Goal: Navigation & Orientation: Find specific page/section

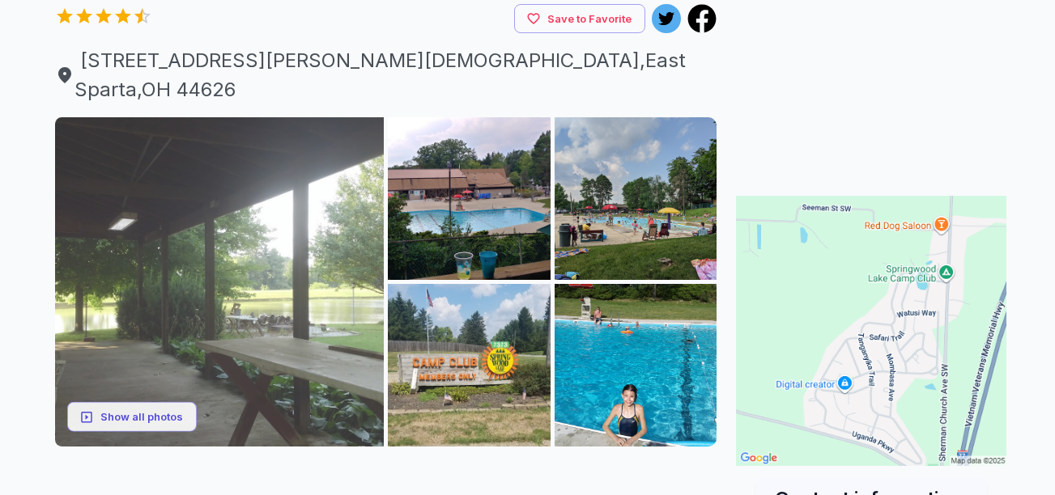
scroll to position [162, 0]
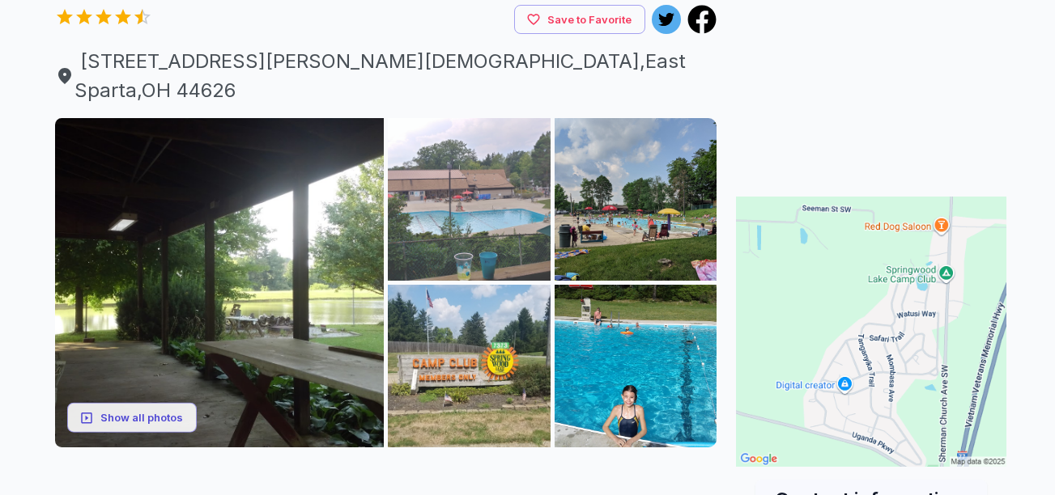
click at [455, 191] on img at bounding box center [469, 199] width 163 height 163
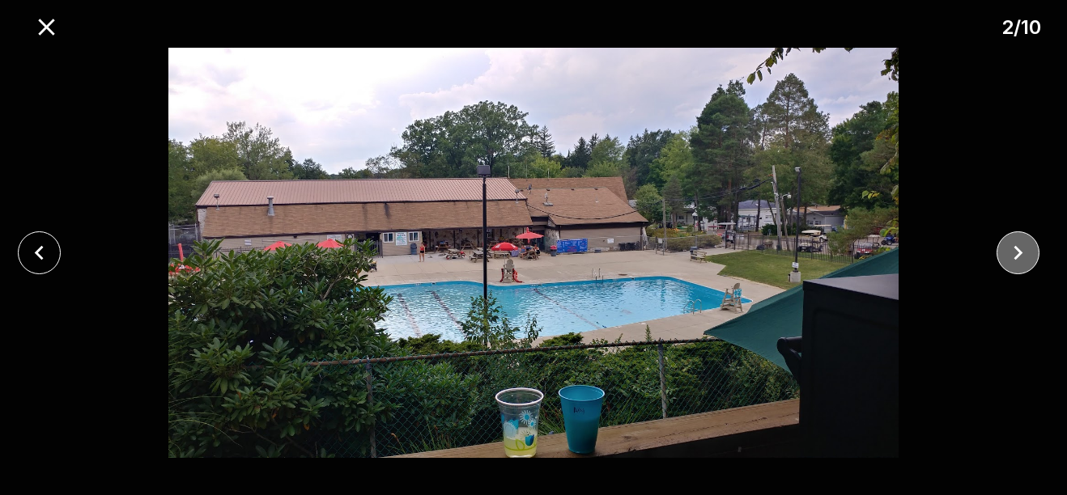
click at [1023, 254] on icon "close" at bounding box center [1018, 253] width 28 height 28
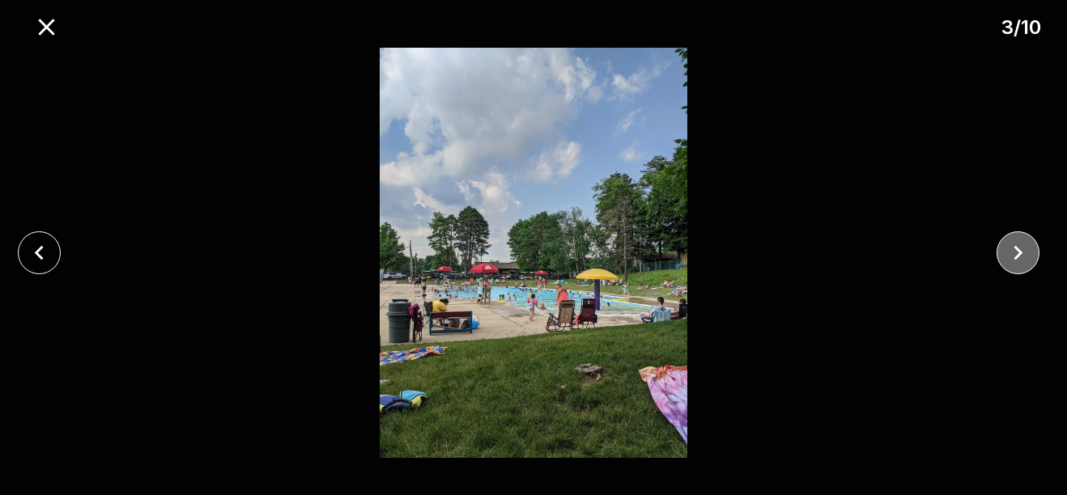
click at [1023, 254] on icon "close" at bounding box center [1018, 253] width 28 height 28
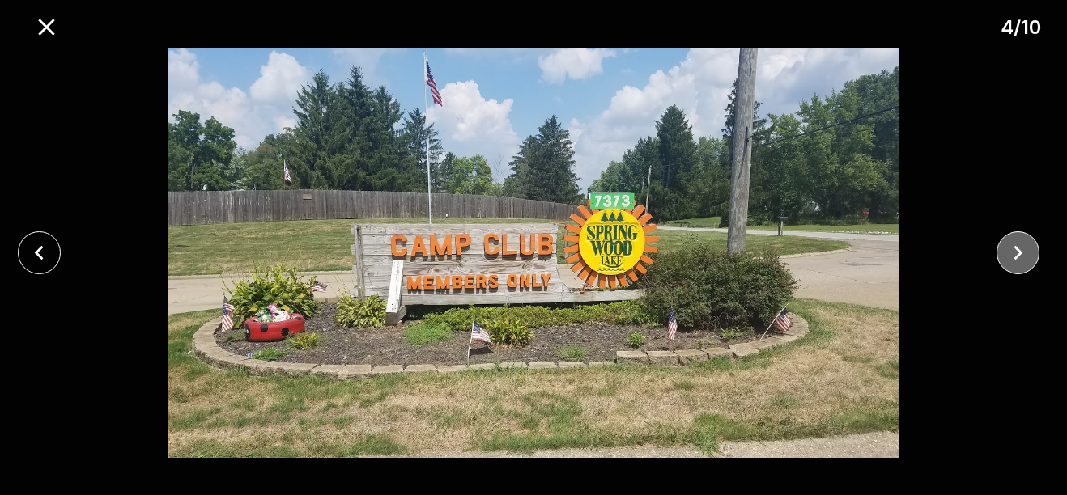
click at [1023, 254] on icon "close" at bounding box center [1018, 253] width 28 height 28
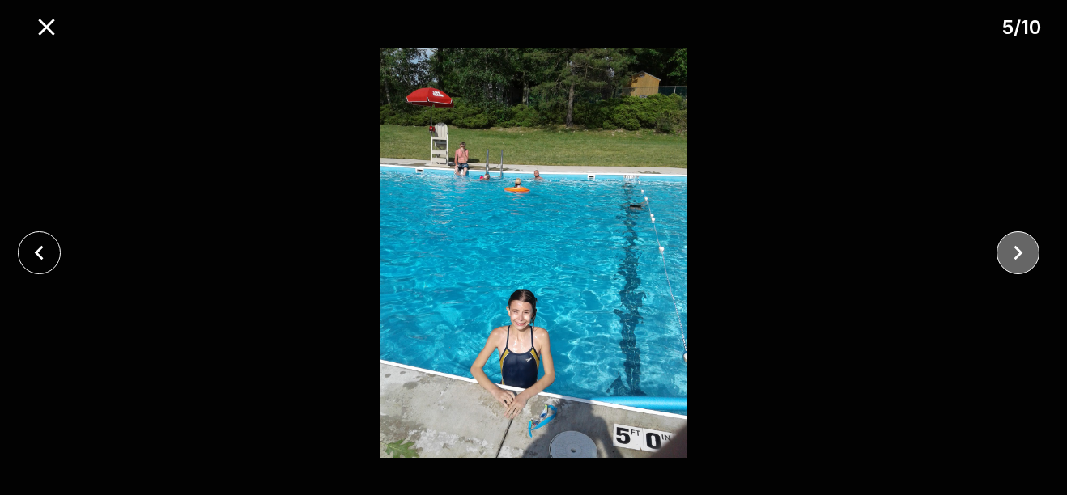
click at [1023, 254] on icon "close" at bounding box center [1018, 253] width 28 height 28
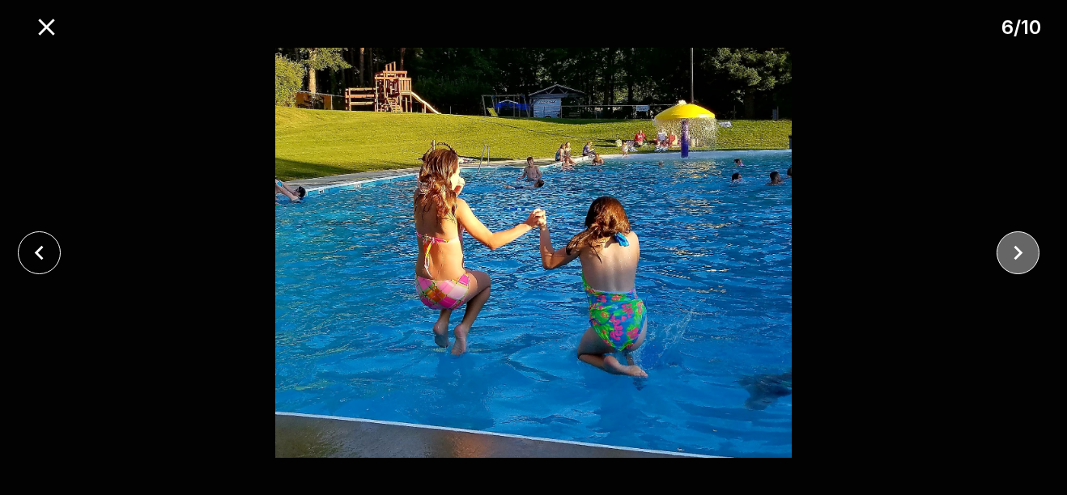
click at [1023, 254] on icon "close" at bounding box center [1018, 253] width 28 height 28
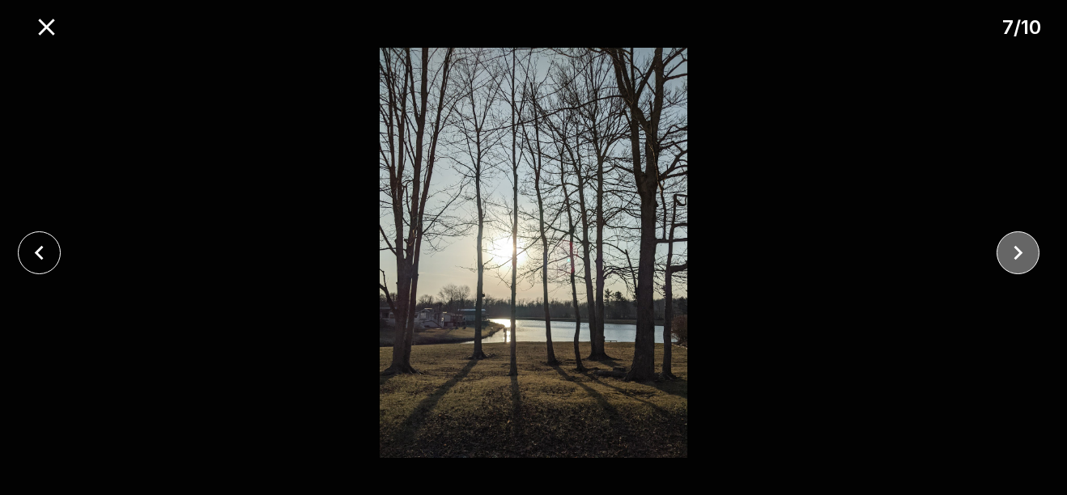
click at [1023, 254] on icon "close" at bounding box center [1018, 253] width 28 height 28
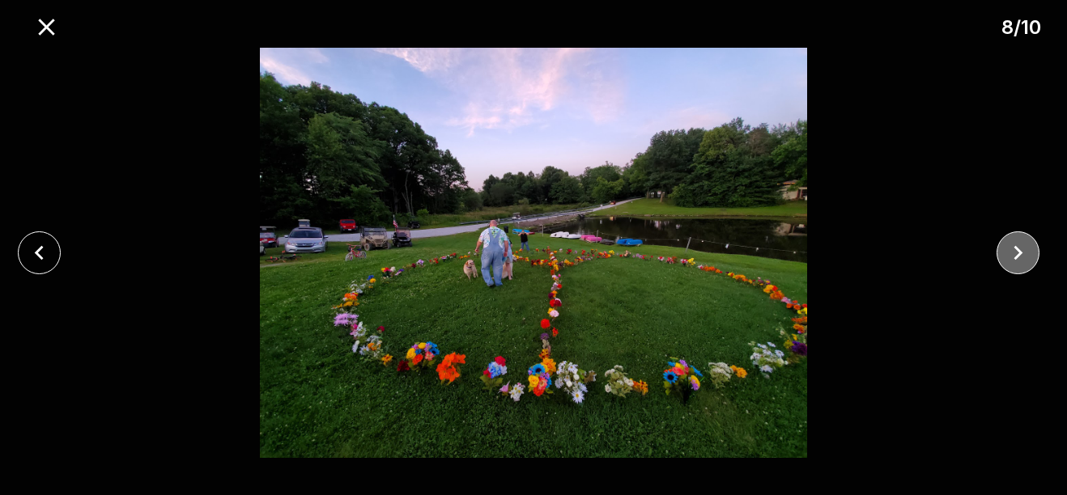
click at [1023, 254] on icon "close" at bounding box center [1018, 253] width 28 height 28
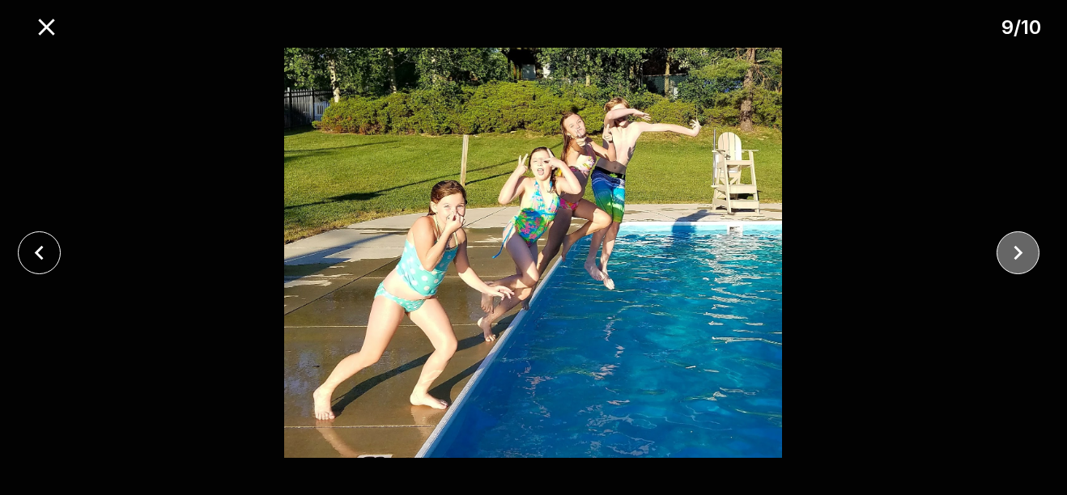
click at [1023, 254] on icon "close" at bounding box center [1018, 253] width 28 height 28
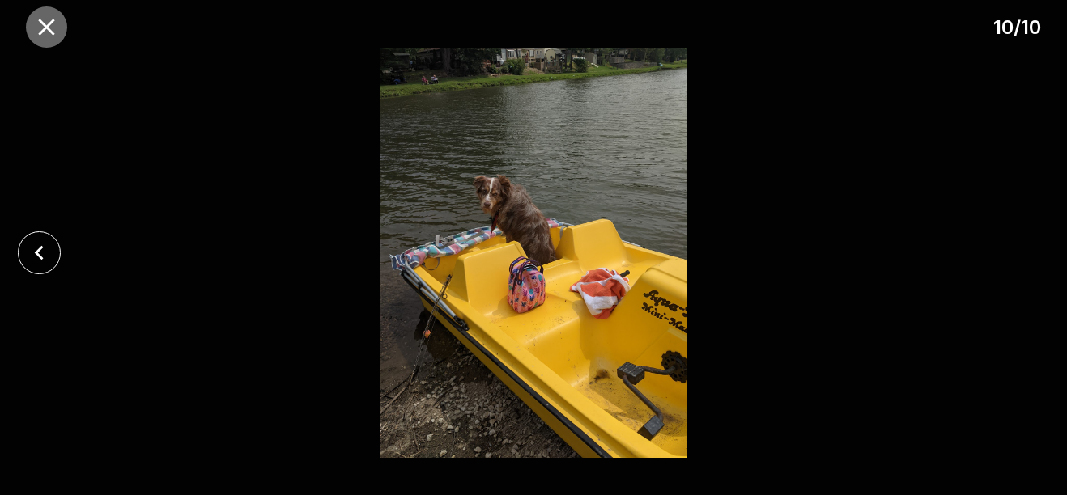
click at [47, 21] on icon "close" at bounding box center [46, 27] width 28 height 28
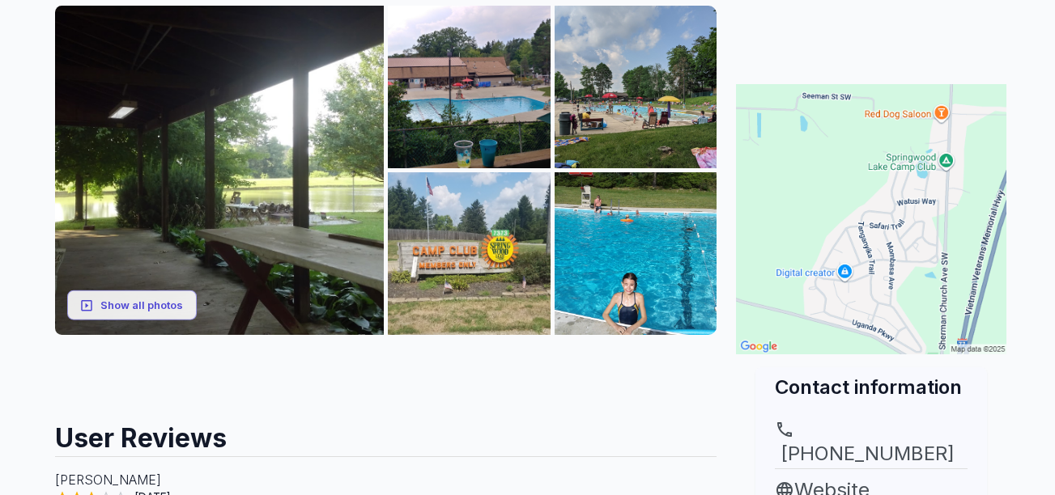
scroll to position [0, 0]
